Goal: Task Accomplishment & Management: Manage account settings

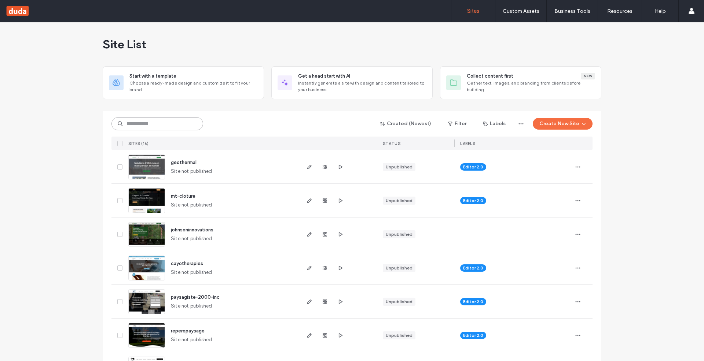
click at [152, 125] on input at bounding box center [157, 123] width 92 height 13
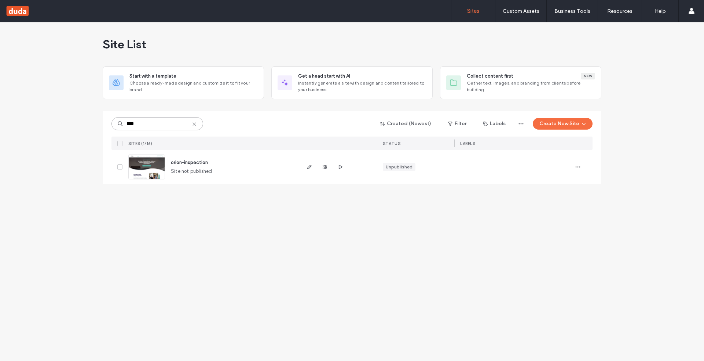
type input "****"
click at [147, 162] on img at bounding box center [147, 180] width 36 height 50
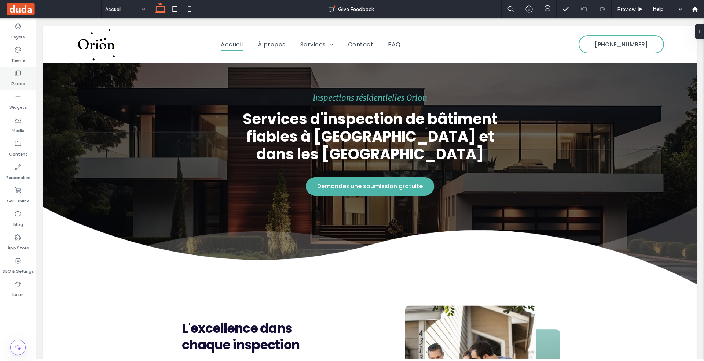
click at [26, 70] on div "Pages" at bounding box center [18, 78] width 36 height 23
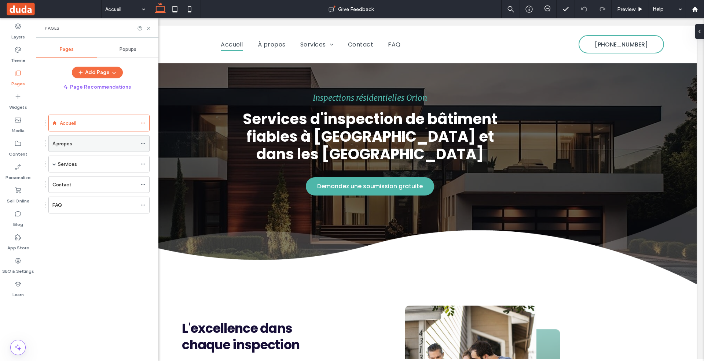
click at [69, 139] on label "À propos" at bounding box center [62, 143] width 20 height 13
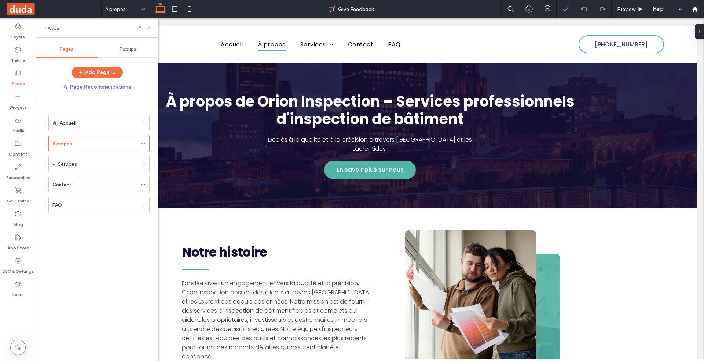
click at [147, 28] on icon at bounding box center [148, 28] width 5 height 5
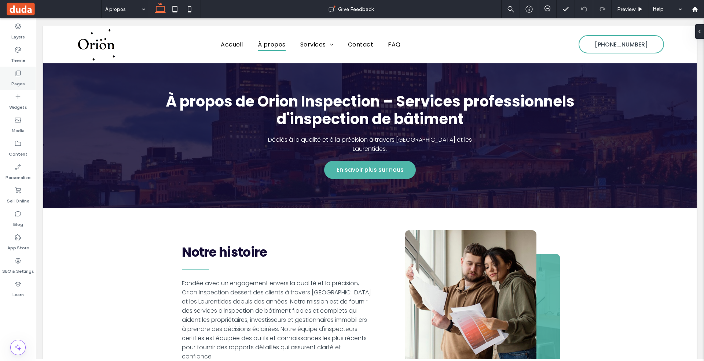
click at [18, 78] on label "Pages" at bounding box center [18, 82] width 14 height 10
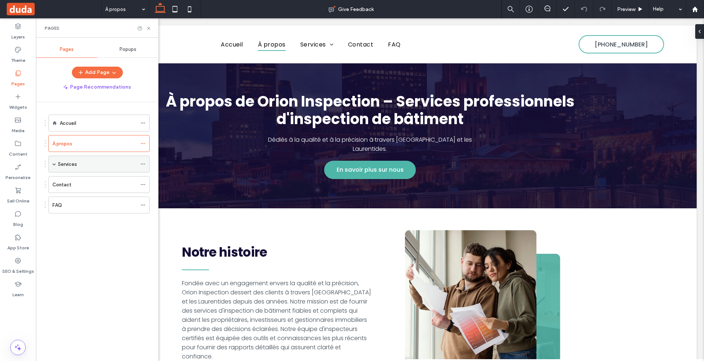
click at [53, 160] on span at bounding box center [54, 164] width 4 height 16
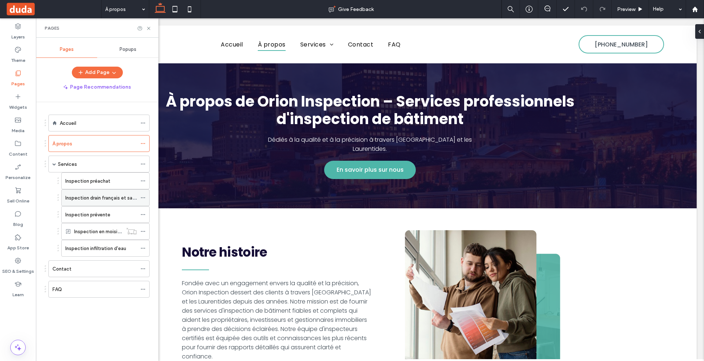
click at [97, 194] on label "Inspection drain français et sanitaire" at bounding box center [105, 198] width 81 height 13
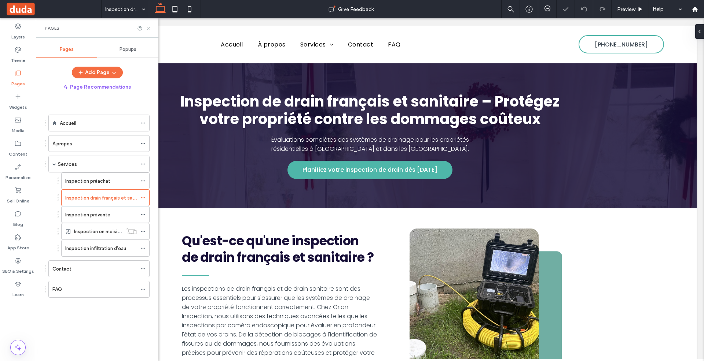
click at [148, 29] on icon at bounding box center [148, 28] width 5 height 5
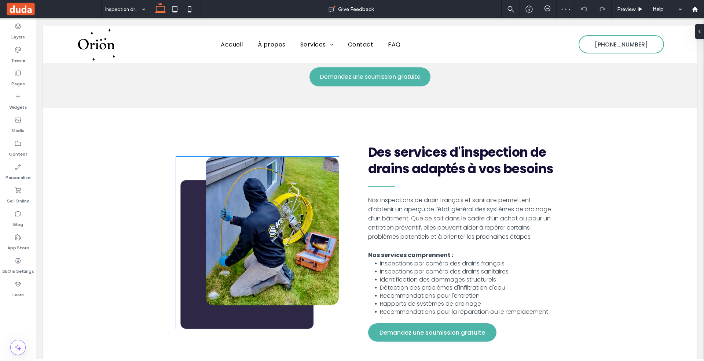
scroll to position [535, 0]
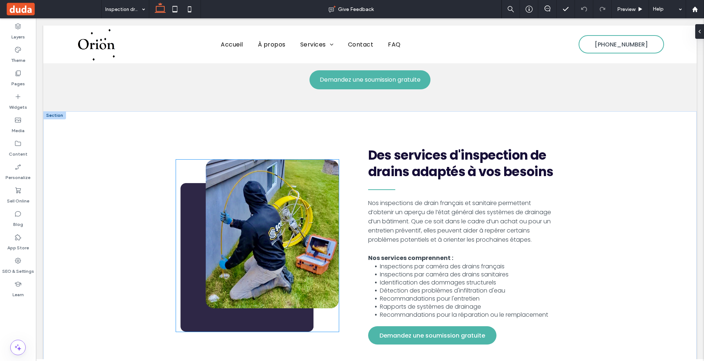
click at [287, 203] on img at bounding box center [257, 246] width 163 height 172
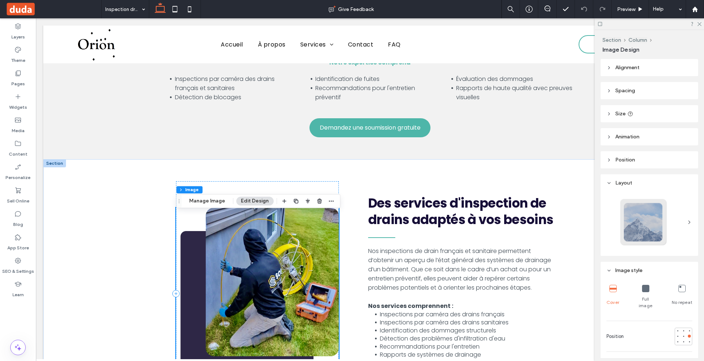
scroll to position [491, 0]
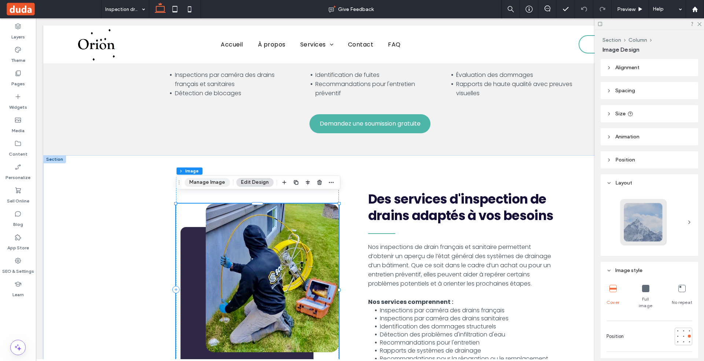
click at [210, 182] on button "Manage Image" at bounding box center [206, 182] width 45 height 9
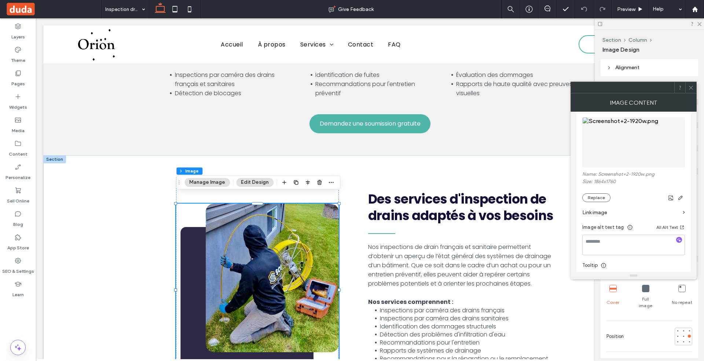
scroll to position [76, 0]
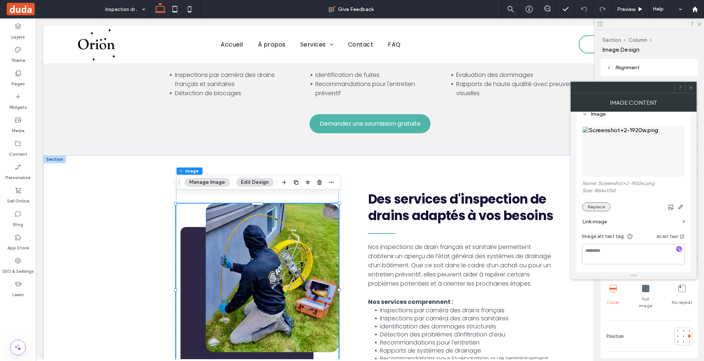
click at [602, 206] on button "Replace" at bounding box center [596, 207] width 28 height 9
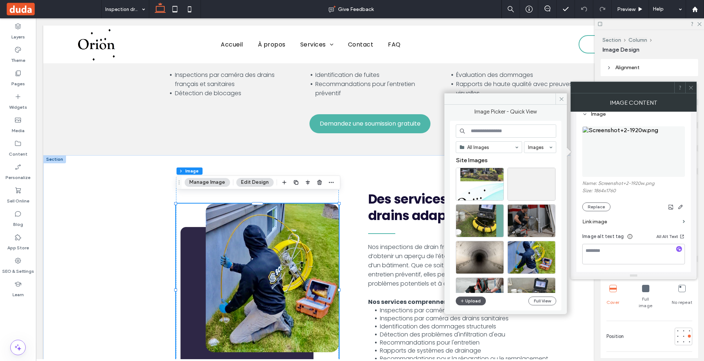
click at [470, 302] on button "Upload" at bounding box center [470, 301] width 30 height 9
click at [550, 169] on div at bounding box center [552, 171] width 6 height 6
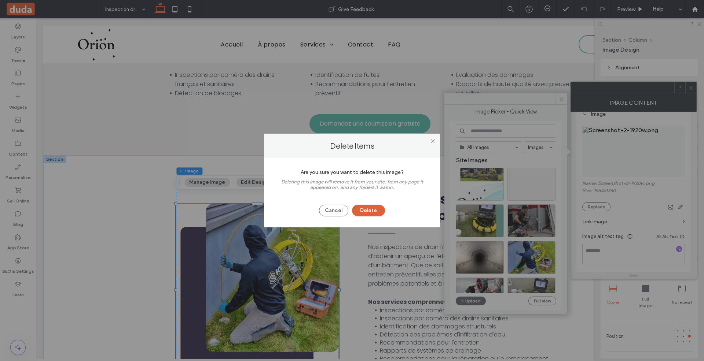
click at [365, 213] on button "Delete" at bounding box center [368, 211] width 33 height 12
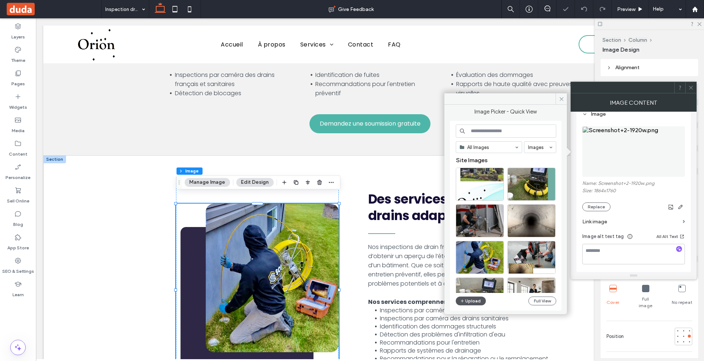
click at [477, 300] on button "Upload" at bounding box center [470, 301] width 30 height 9
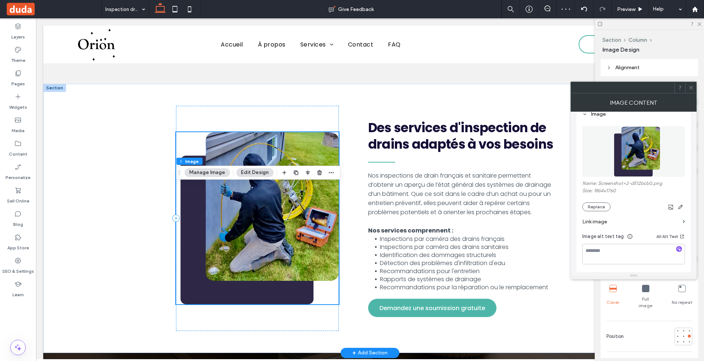
scroll to position [564, 0]
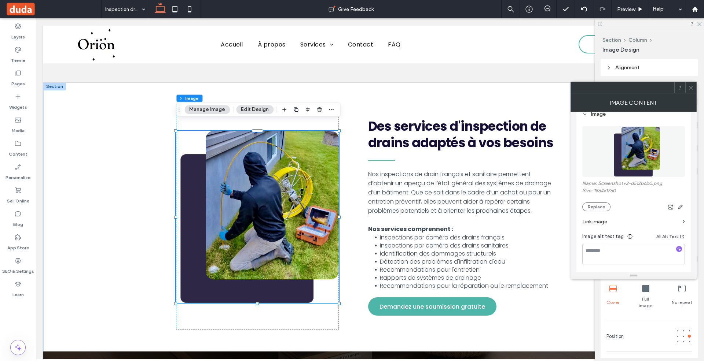
click at [692, 88] on icon at bounding box center [690, 87] width 5 height 5
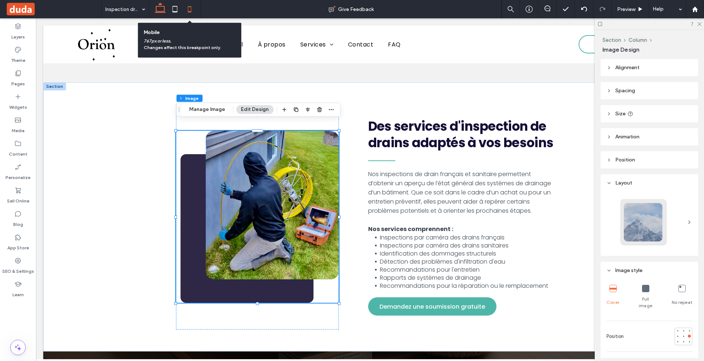
click at [188, 5] on icon at bounding box center [189, 9] width 15 height 15
type input "**"
type input "*"
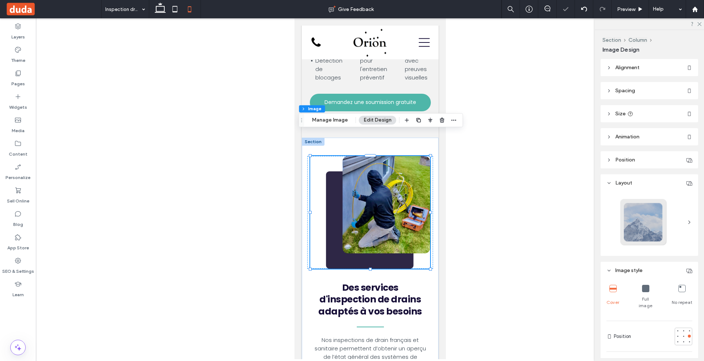
click at [508, 210] on div at bounding box center [370, 188] width 668 height 341
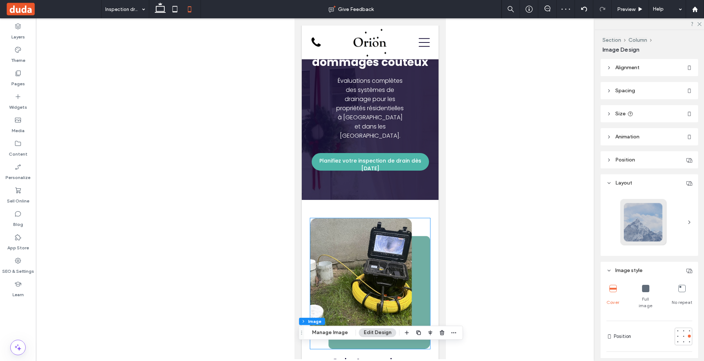
scroll to position [0, 0]
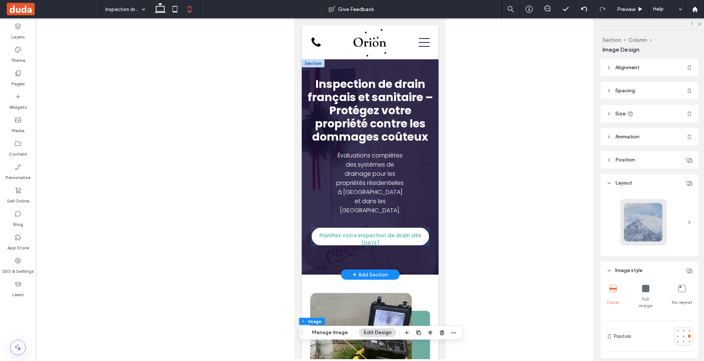
click at [377, 231] on span "Planifiez votre inspection de drain dès aujourd'hui" at bounding box center [370, 239] width 114 height 23
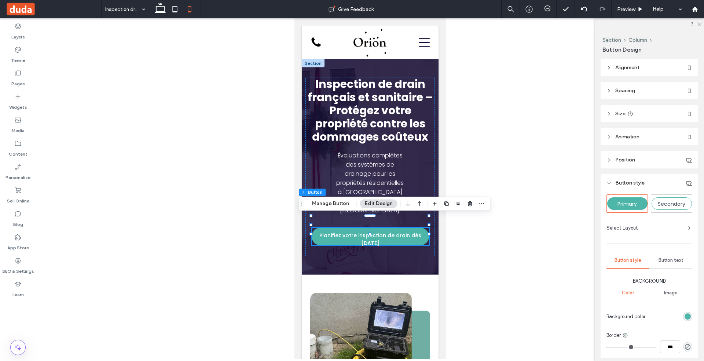
click at [376, 205] on button "Edit Design" at bounding box center [378, 203] width 37 height 9
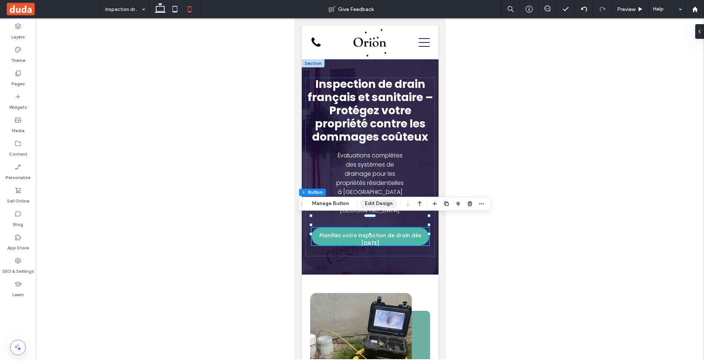
click at [376, 205] on button "Edit Design" at bounding box center [378, 203] width 37 height 9
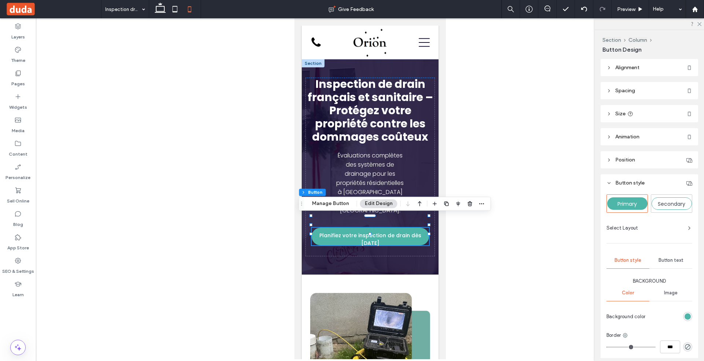
click at [609, 112] on icon at bounding box center [608, 113] width 5 height 5
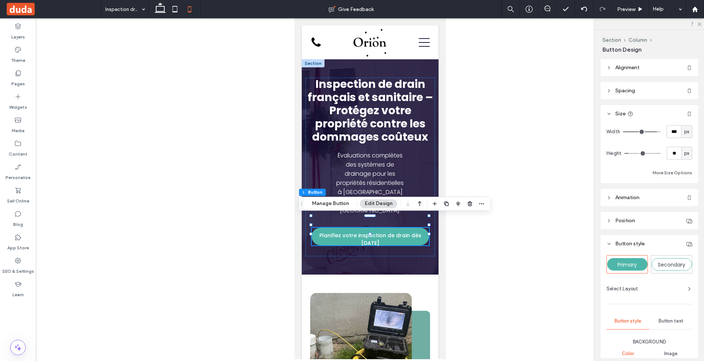
click at [630, 111] on icon at bounding box center [630, 114] width 6 height 6
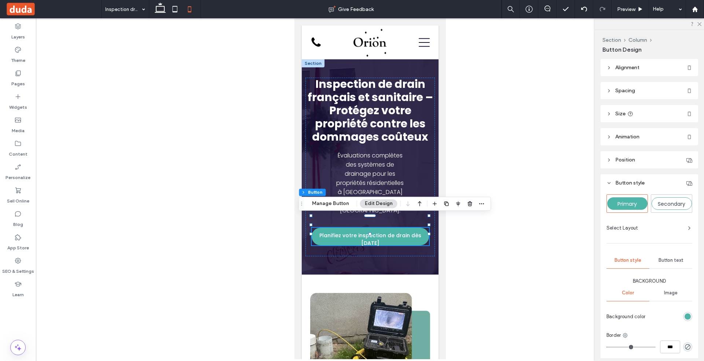
click at [630, 112] on icon at bounding box center [630, 114] width 6 height 6
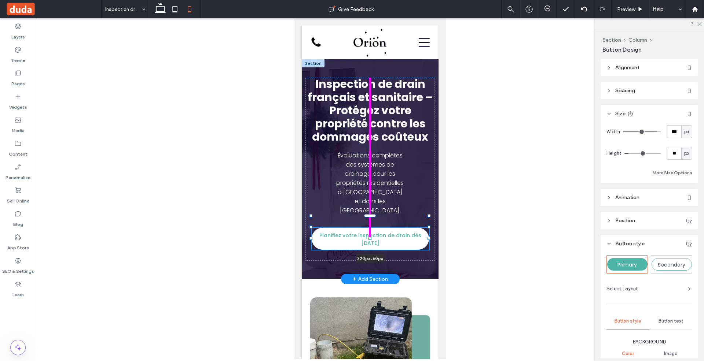
click at [369, 236] on div "Inspection de drain français et sanitaire – Protégez votre propriété contre les…" at bounding box center [369, 169] width 137 height 220
type input "**"
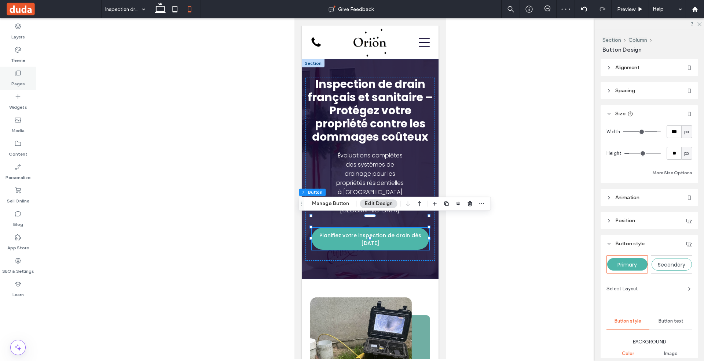
click at [12, 77] on label "Pages" at bounding box center [18, 82] width 14 height 10
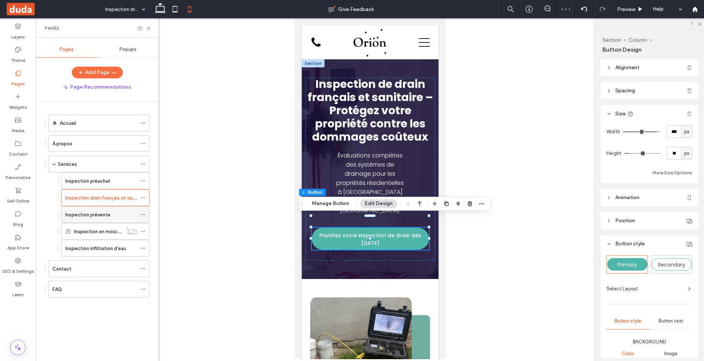
click at [115, 211] on div "Inspection prévente" at bounding box center [100, 215] width 71 height 8
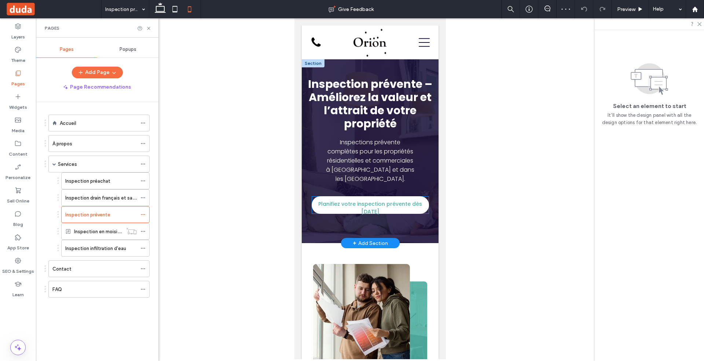
click at [426, 208] on span "Planifiez votre inspection prévente dès aujourd'hui" at bounding box center [370, 208] width 114 height 23
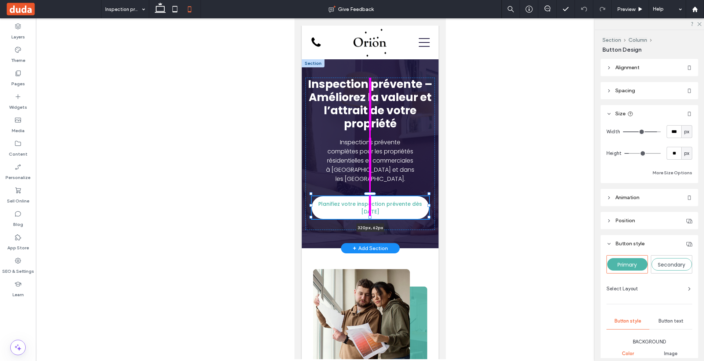
click at [370, 215] on div "Inspection prévente – Améliorez la valeur et l’attrait de votre propriété Inspe…" at bounding box center [369, 153] width 137 height 189
type input "**"
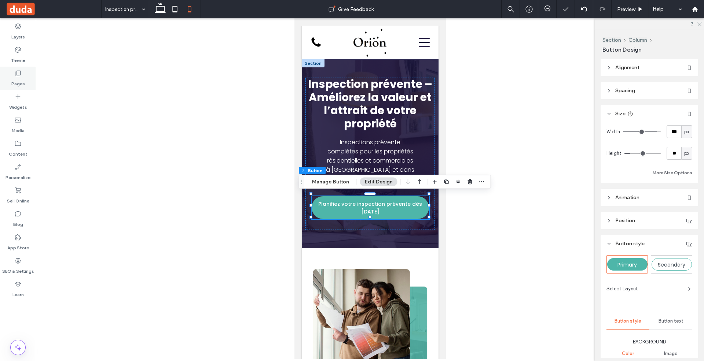
click at [21, 74] on icon at bounding box center [17, 73] width 7 height 7
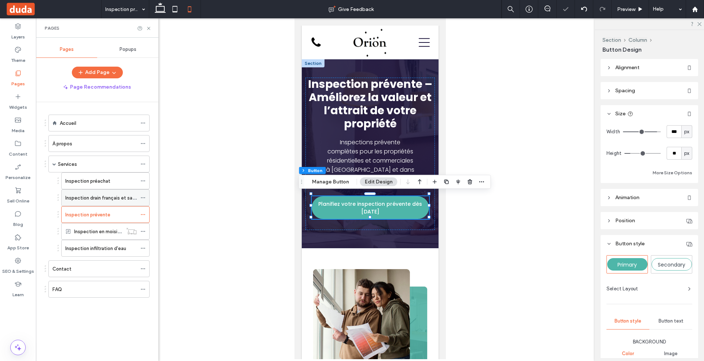
click at [120, 192] on label "Inspection drain français et sanitaire" at bounding box center [105, 198] width 81 height 13
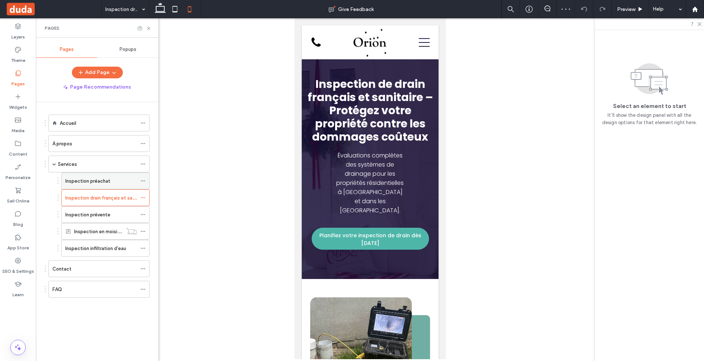
click at [95, 176] on label "Inspection préachat" at bounding box center [87, 181] width 45 height 13
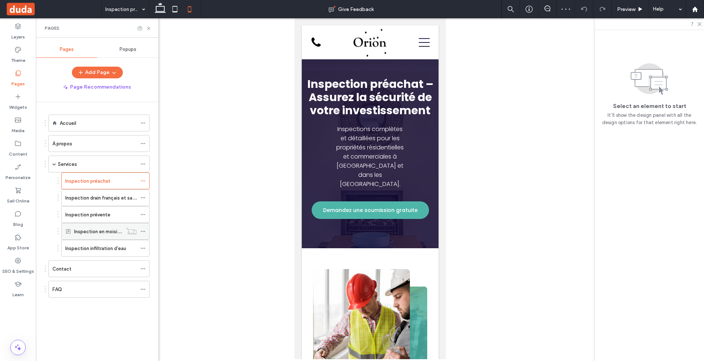
click at [101, 229] on label "Inspection en moisissure" at bounding box center [101, 231] width 55 height 13
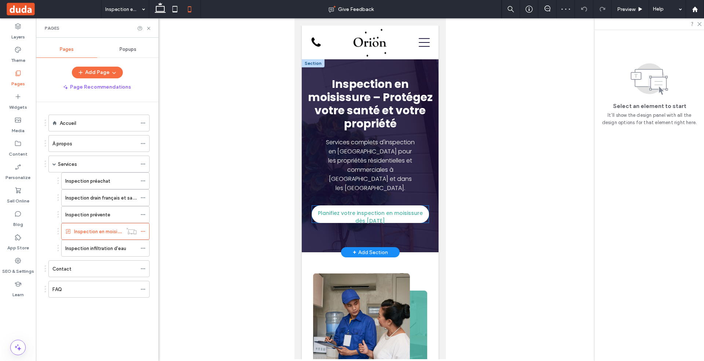
click at [399, 210] on span "Planifiez votre inspection en moisissure dès aujourd'hui" at bounding box center [370, 217] width 114 height 23
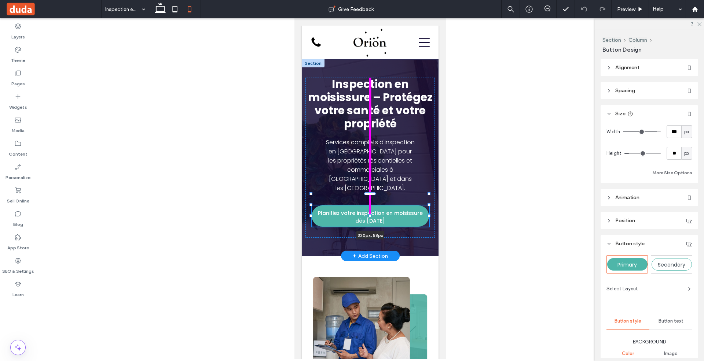
click at [370, 214] on div at bounding box center [369, 215] width 3 height 3
type input "**"
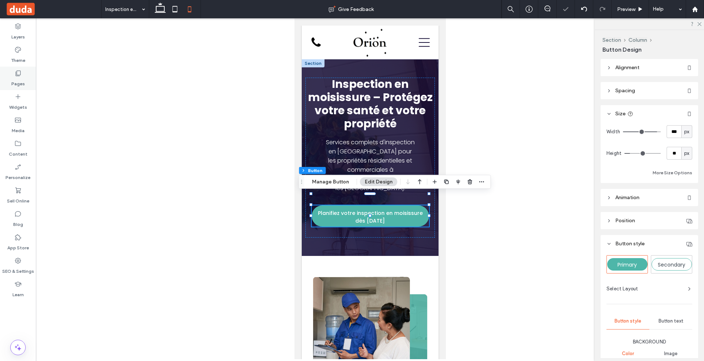
click at [14, 85] on label "Pages" at bounding box center [18, 82] width 14 height 10
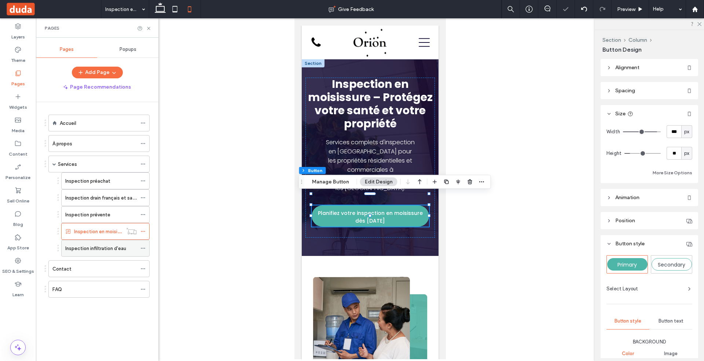
click at [88, 243] on label "Inspection infiltration d'eau" at bounding box center [95, 248] width 61 height 13
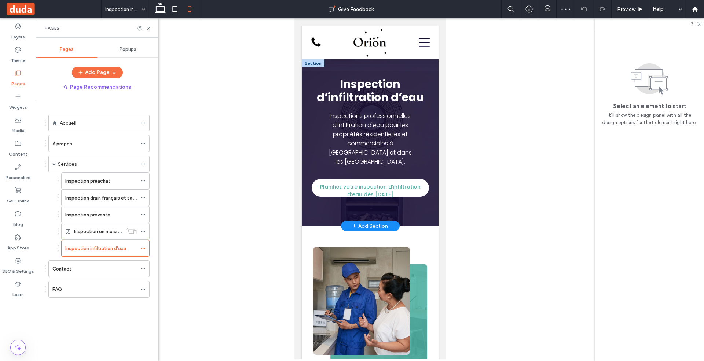
click at [413, 180] on span "Planifiez votre inspection d'infiltration d’eau dès aujourd'hui" at bounding box center [370, 191] width 114 height 23
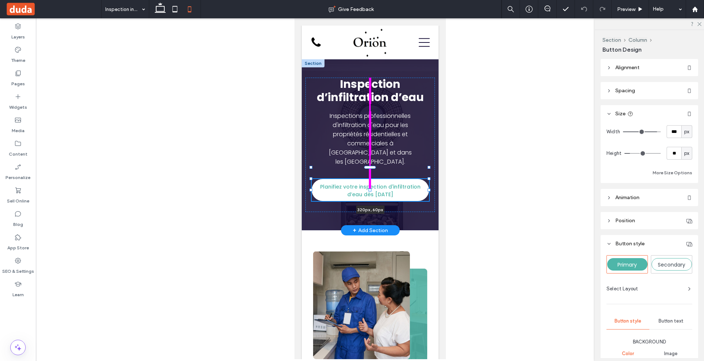
click at [369, 188] on div "Inspection d’infiltration d’eau Inspections professionnelles d'infiltration d'e…" at bounding box center [369, 144] width 137 height 171
type input "**"
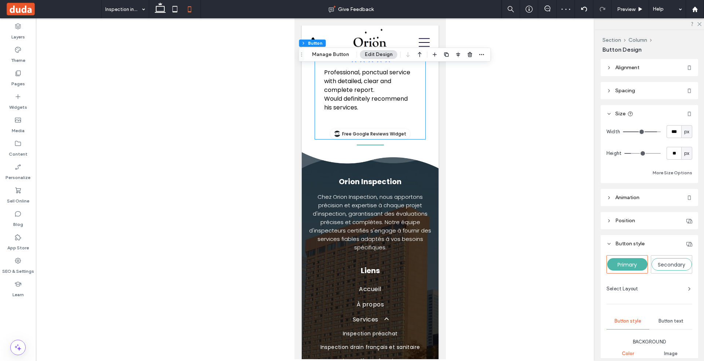
scroll to position [2247, 0]
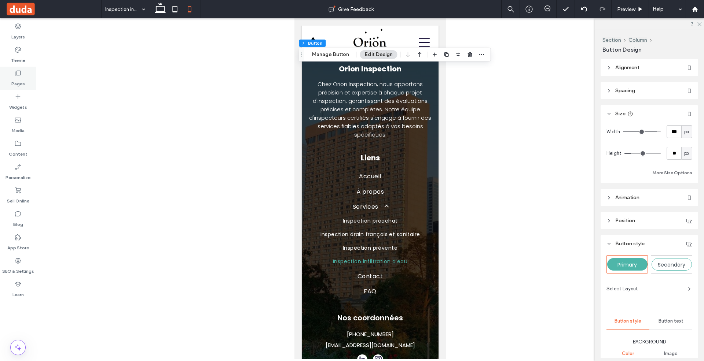
click at [22, 75] on div "Pages" at bounding box center [18, 78] width 36 height 23
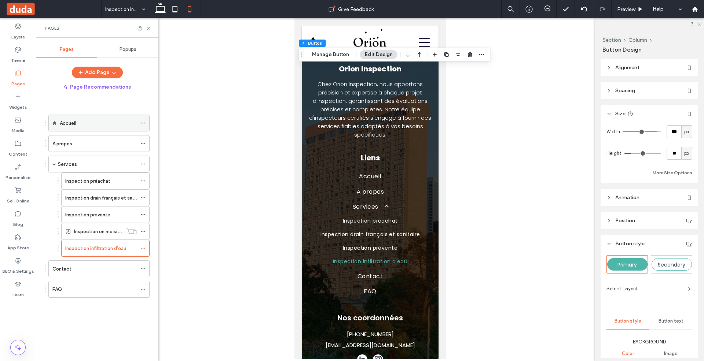
click at [94, 126] on div "Accueil" at bounding box center [98, 123] width 77 height 16
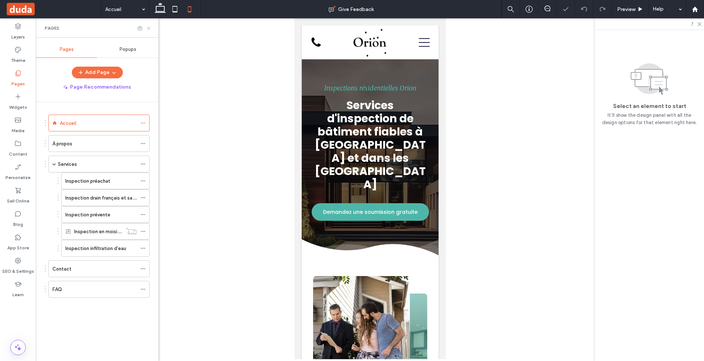
click at [149, 27] on use at bounding box center [148, 28] width 3 height 3
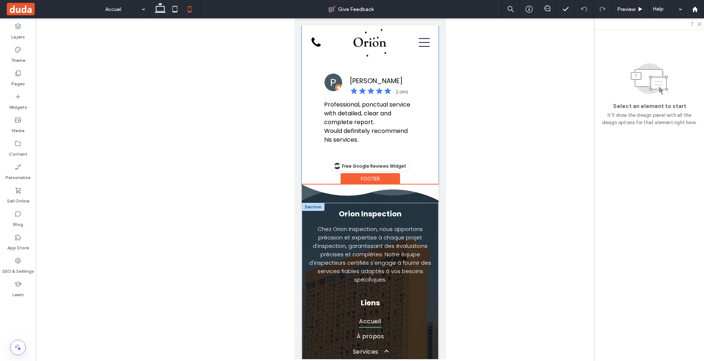
scroll to position [3546, 0]
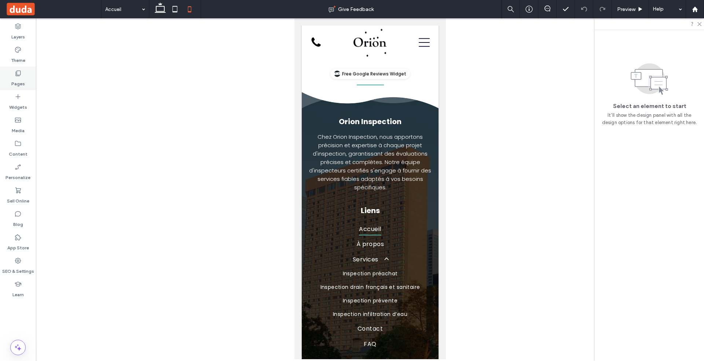
click at [16, 78] on label "Pages" at bounding box center [18, 82] width 14 height 10
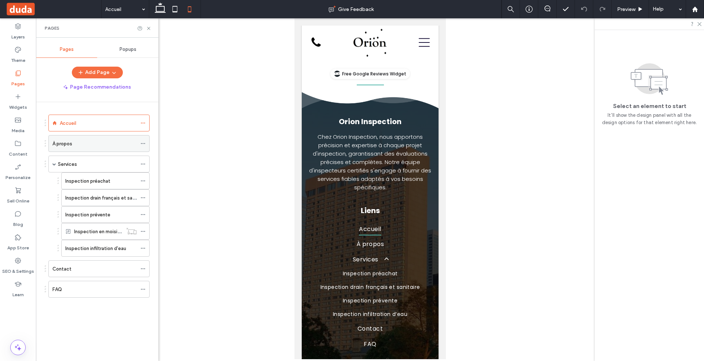
click at [82, 140] on div "À propos" at bounding box center [94, 144] width 84 height 8
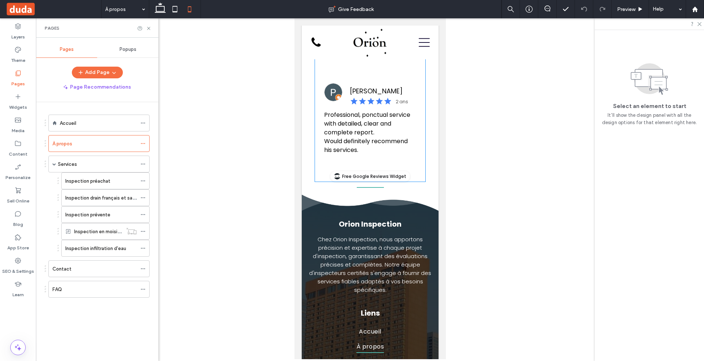
scroll to position [2905, 0]
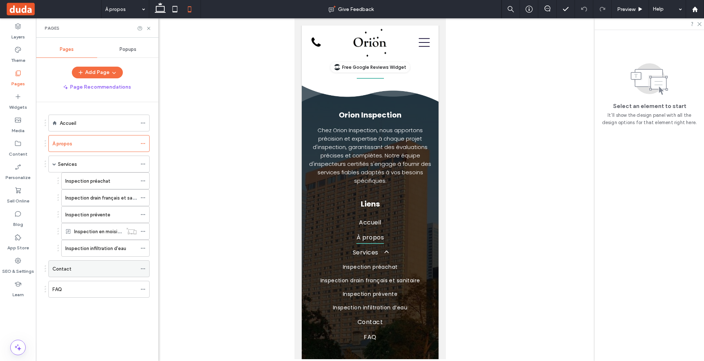
click at [92, 265] on div "Contact" at bounding box center [94, 269] width 84 height 8
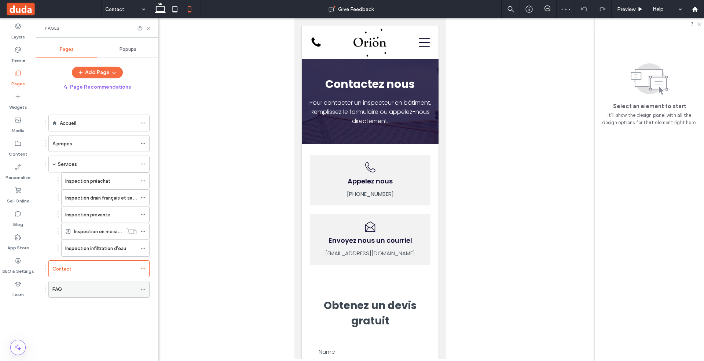
click at [89, 291] on div "FAQ" at bounding box center [94, 289] width 84 height 16
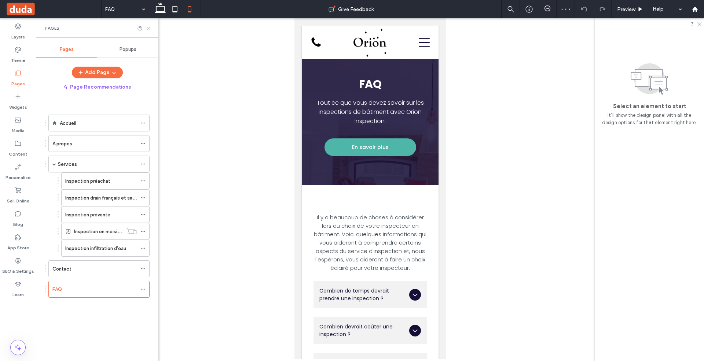
click at [147, 28] on icon at bounding box center [148, 28] width 5 height 5
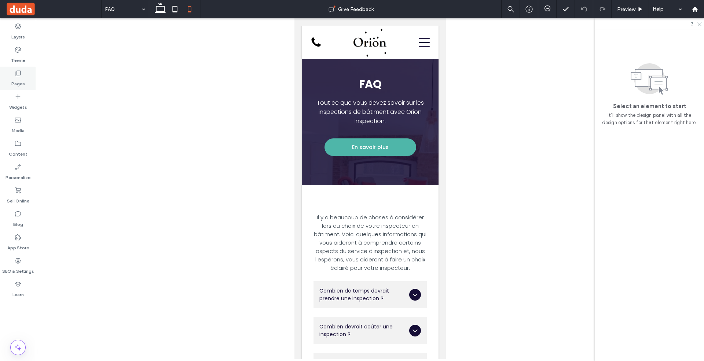
click at [22, 74] on div "Pages" at bounding box center [18, 78] width 36 height 23
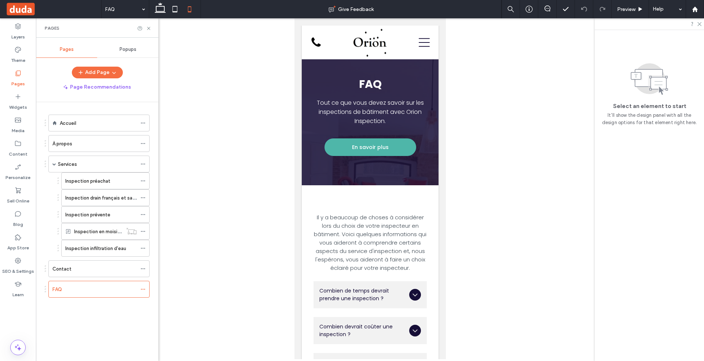
click at [207, 137] on div at bounding box center [370, 188] width 668 height 341
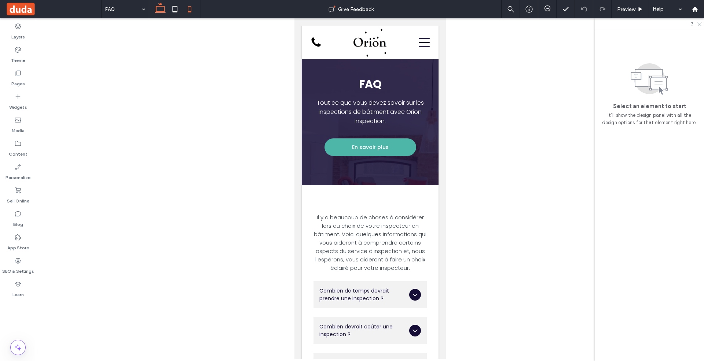
click at [159, 2] on icon at bounding box center [160, 9] width 15 height 15
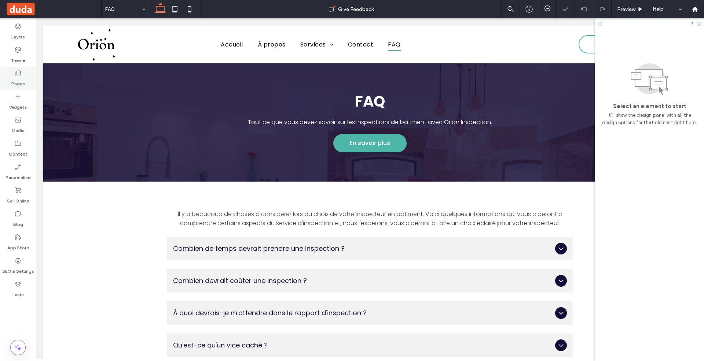
click at [16, 83] on label "Pages" at bounding box center [18, 82] width 14 height 10
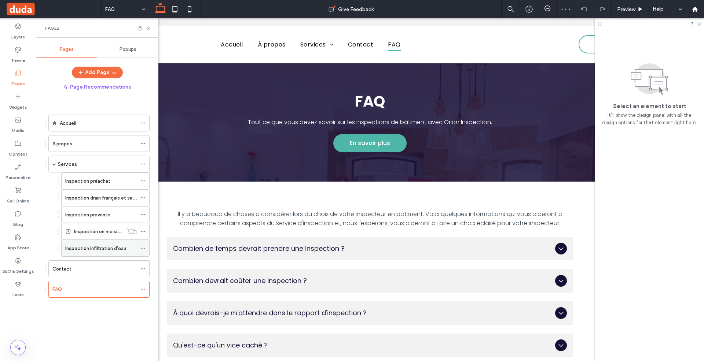
click at [101, 247] on label "Inspection infiltration d'eau" at bounding box center [95, 248] width 61 height 13
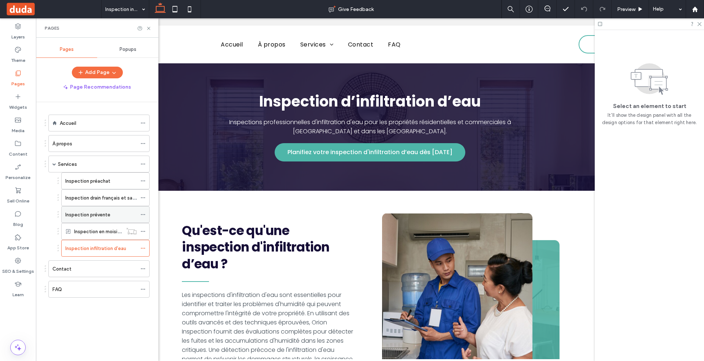
click at [99, 216] on label "Inspection prévente" at bounding box center [87, 214] width 45 height 13
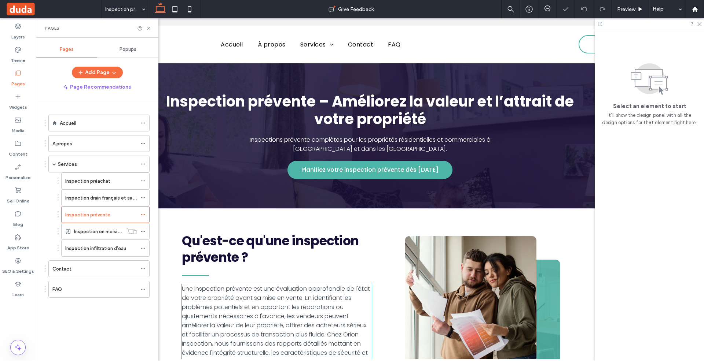
scroll to position [0, 0]
click at [122, 193] on label "Inspection drain français et sanitaire" at bounding box center [105, 198] width 81 height 13
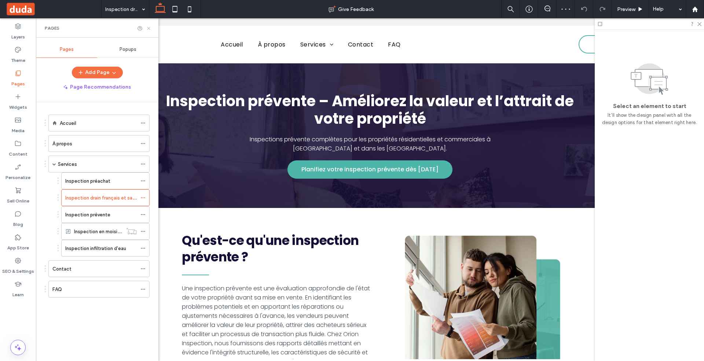
click at [147, 27] on icon at bounding box center [148, 28] width 5 height 5
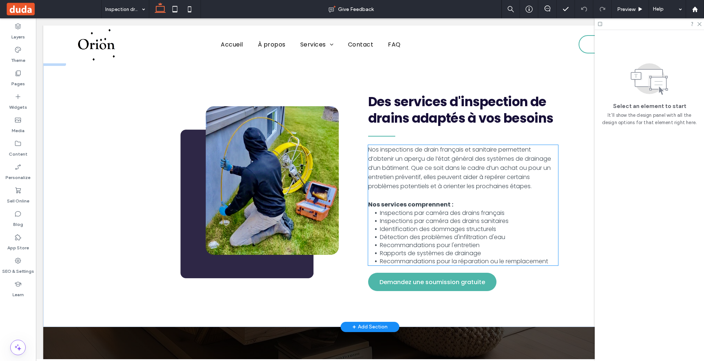
scroll to position [588, 0]
